Goal: Task Accomplishment & Management: Use online tool/utility

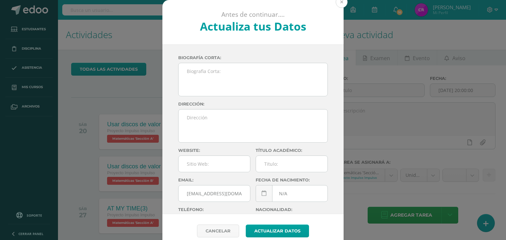
click at [338, 3] on button at bounding box center [341, 2] width 12 height 12
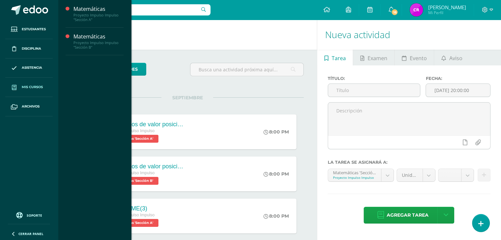
click at [33, 85] on span "Mis cursos" at bounding box center [32, 87] width 21 height 5
click at [102, 40] on div "Proyecto Impulso Impulso "Sección B"" at bounding box center [98, 44] width 50 height 9
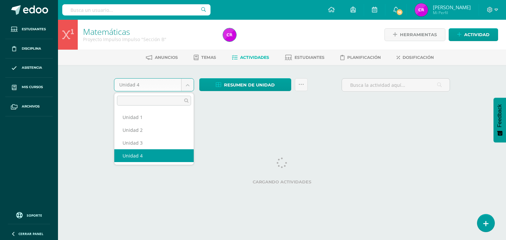
click at [191, 84] on body "Estudiantes Disciplina Asistencia Mis cursos Archivos Soporte Ayuda Reportar un…" at bounding box center [253, 61] width 506 height 123
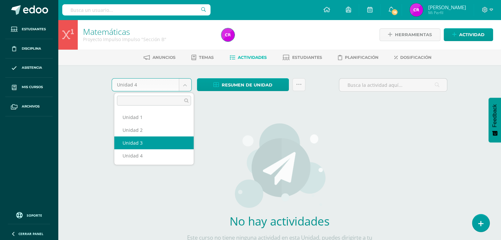
select select "Unidad 3"
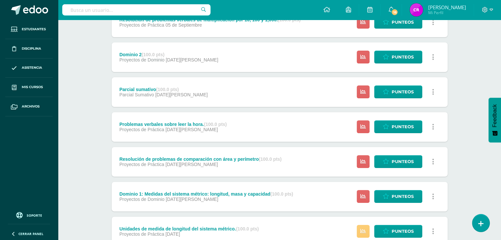
scroll to position [204, 0]
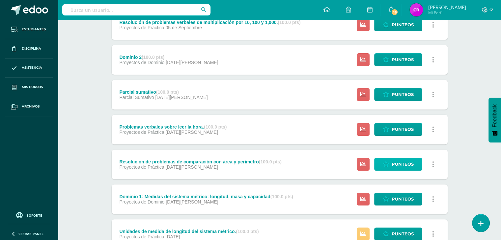
click at [408, 164] on span "Punteos" at bounding box center [402, 164] width 22 height 12
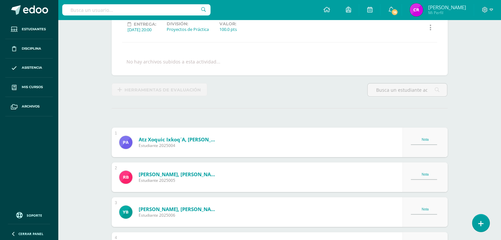
scroll to position [94, 0]
